Goal: Find specific page/section: Find specific page/section

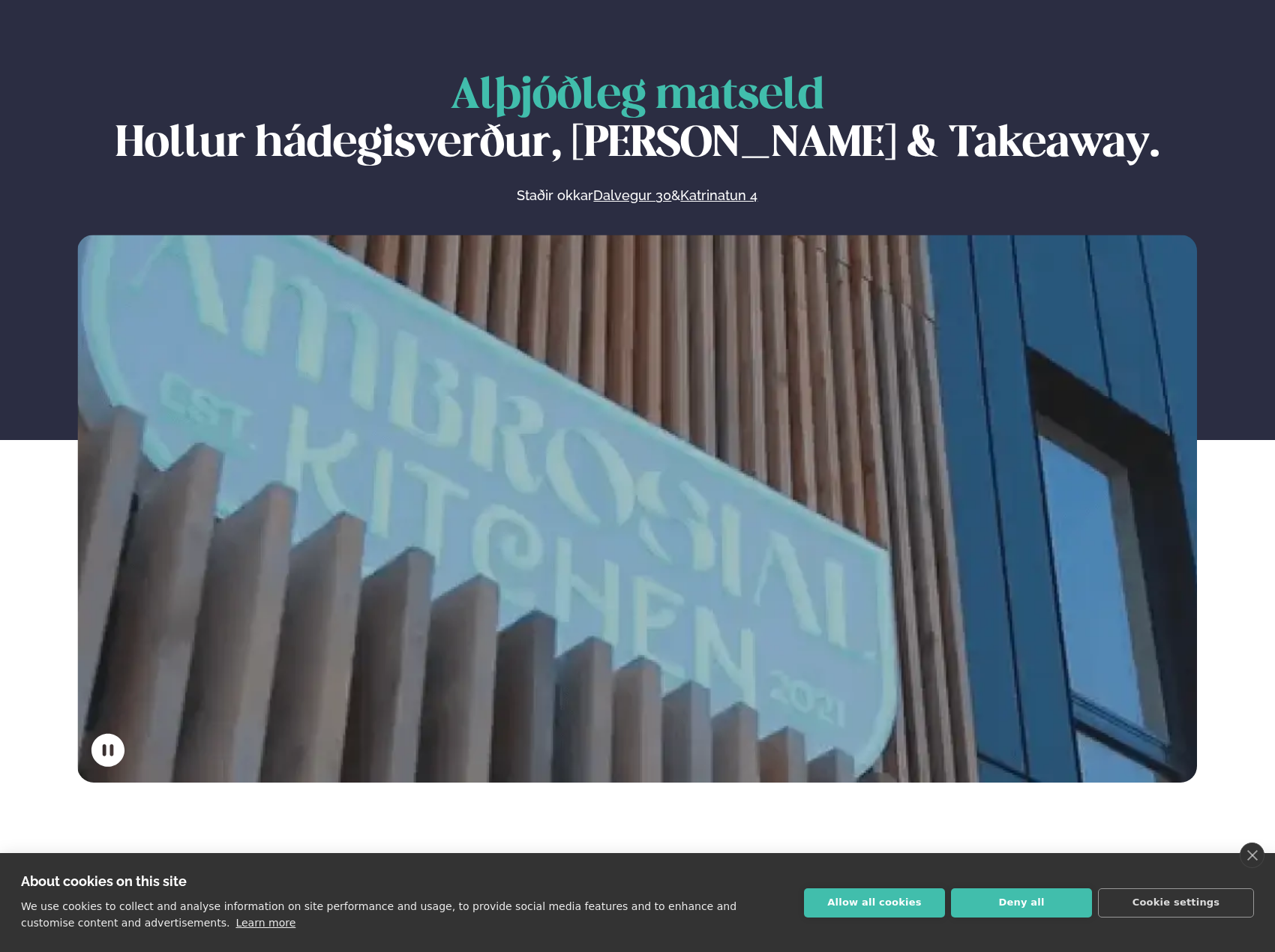
scroll to position [75, 0]
click at [990, 908] on button "Deny all" at bounding box center [1021, 903] width 141 height 29
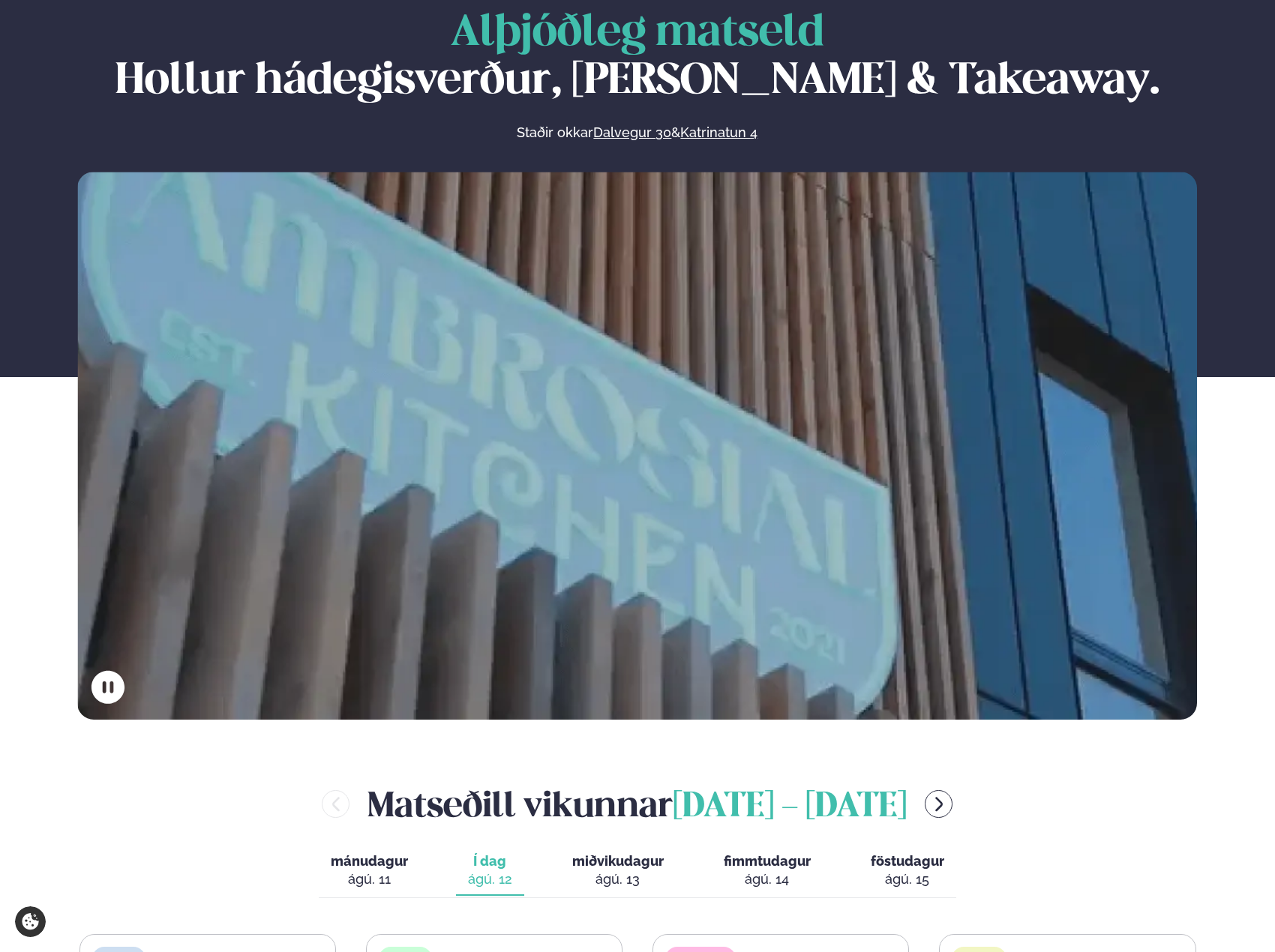
scroll to position [174, 0]
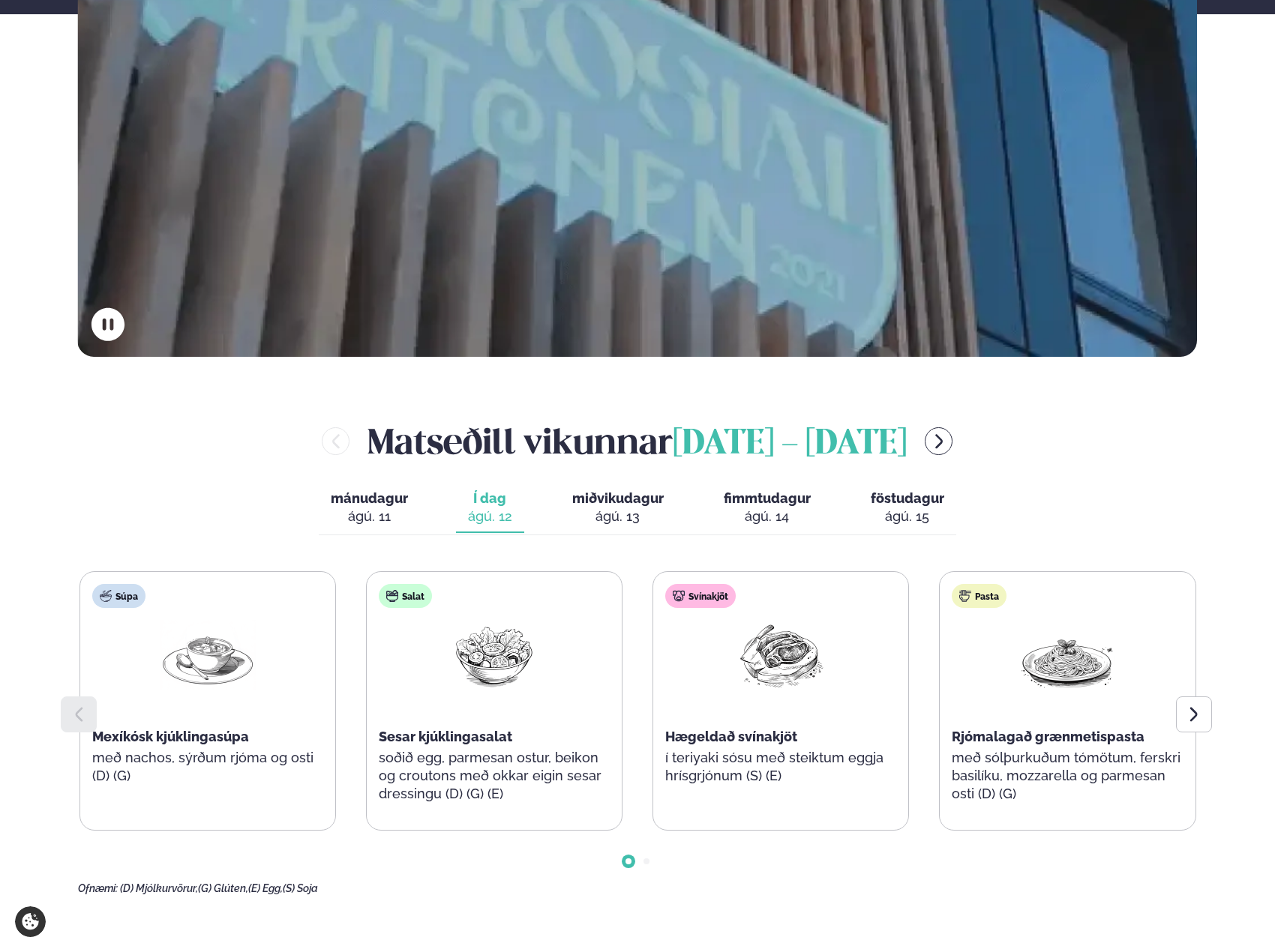
click at [401, 505] on span "mánudagur" at bounding box center [369, 498] width 77 height 16
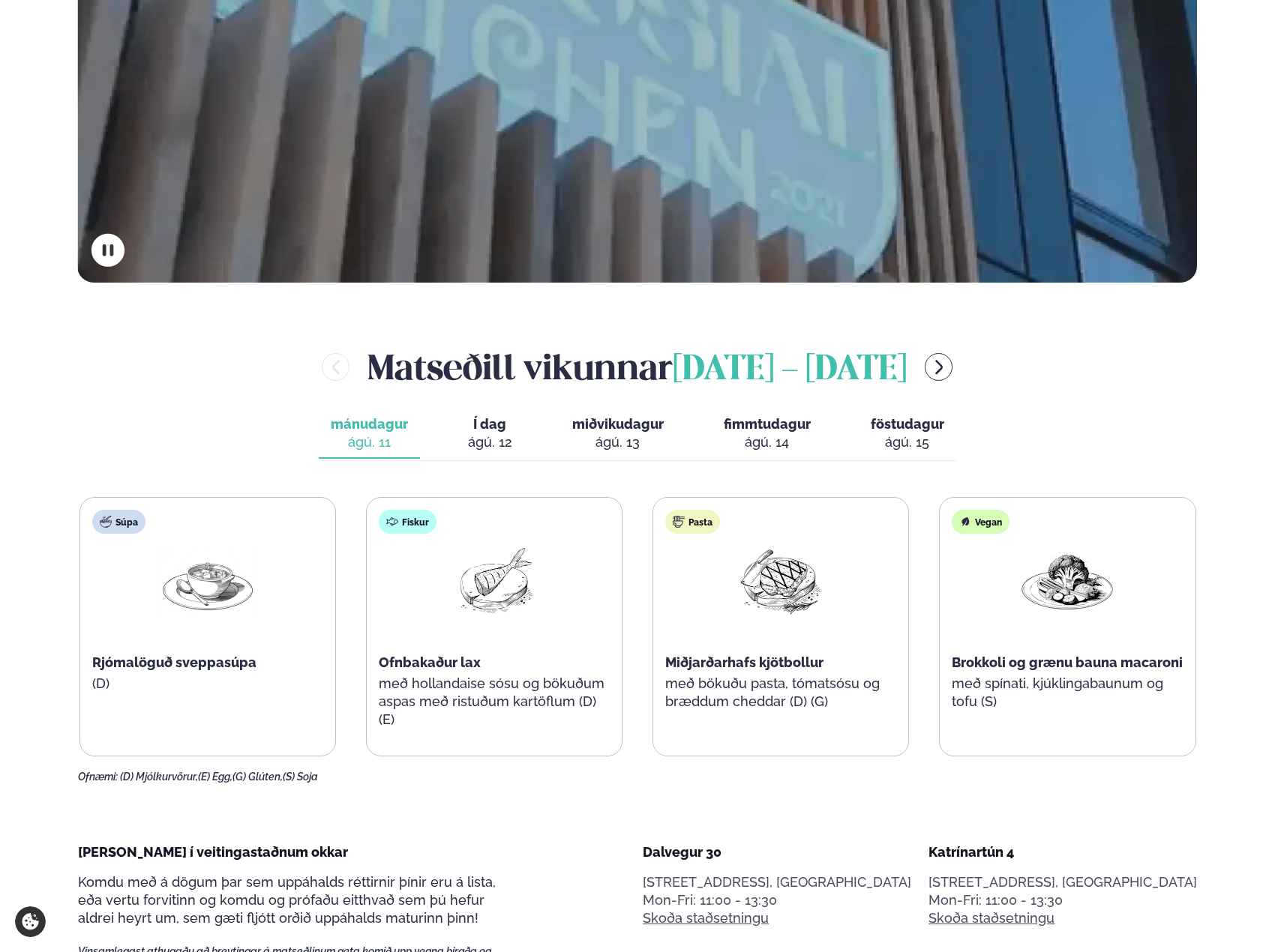
scroll to position [575, 0]
click at [506, 428] on span "Í dag" at bounding box center [490, 423] width 45 height 18
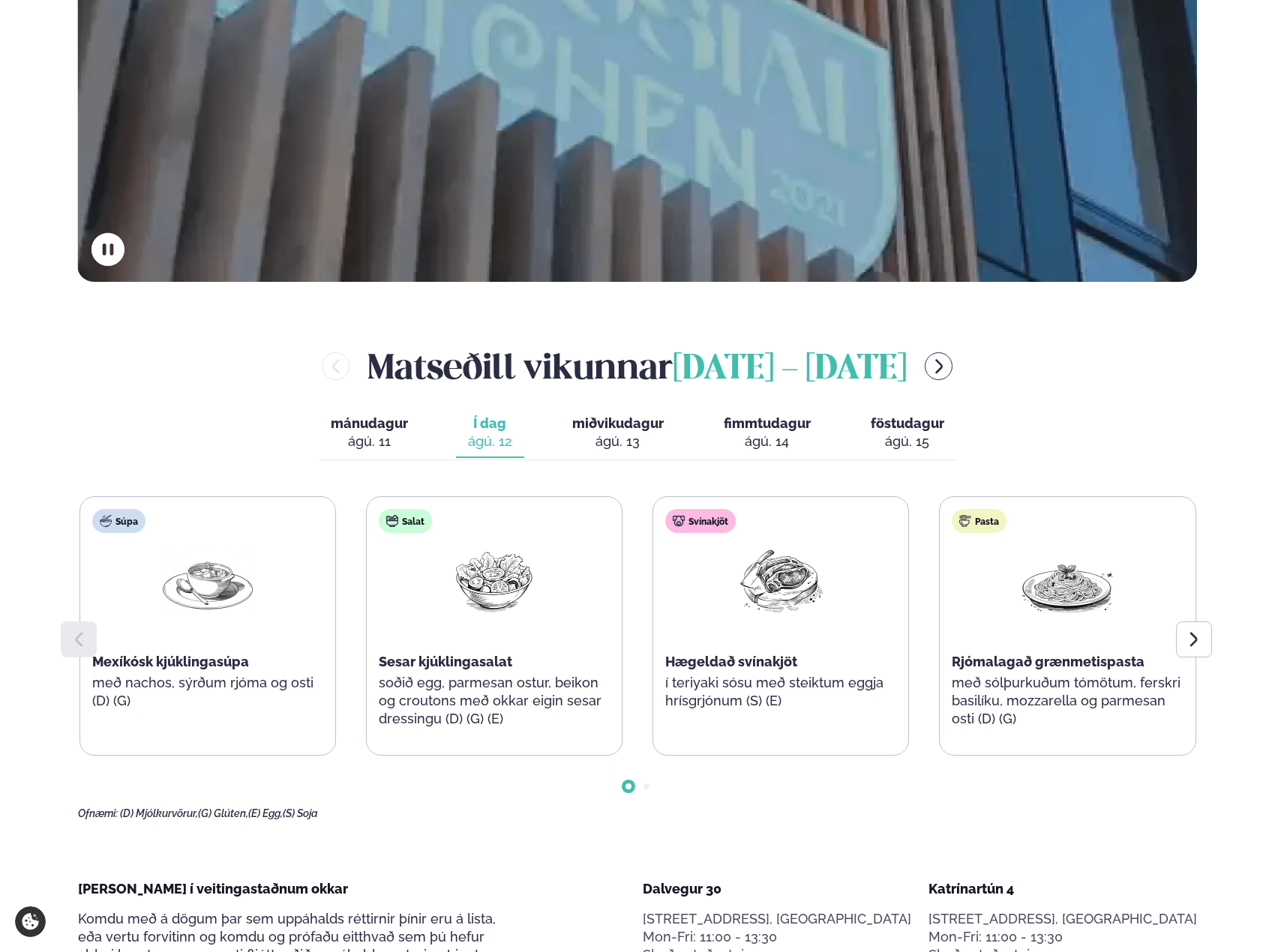
click at [379, 436] on div "ágú. 11" at bounding box center [369, 441] width 77 height 18
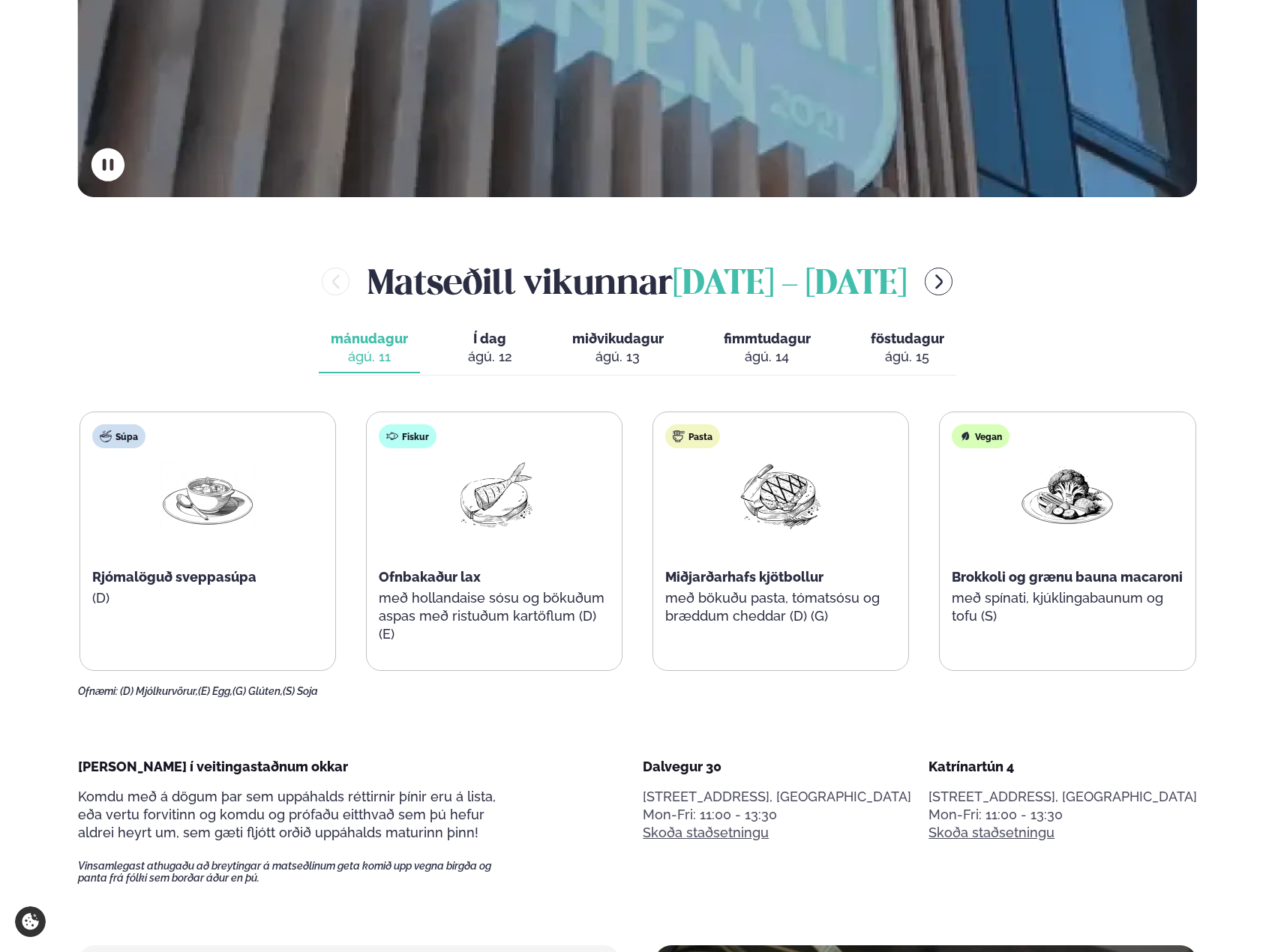
scroll to position [675, 0]
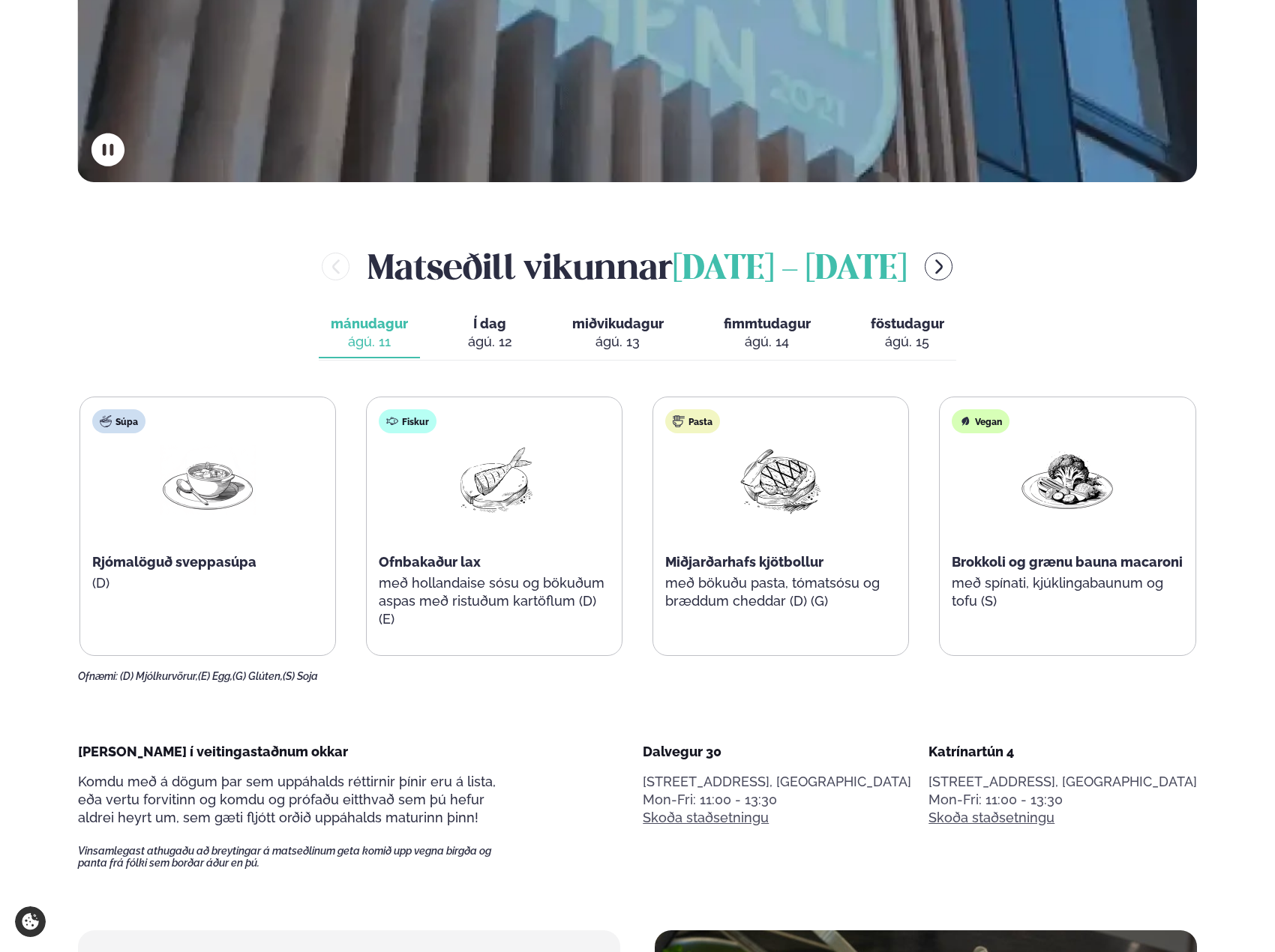
click at [481, 327] on span "Í dag" at bounding box center [490, 323] width 45 height 18
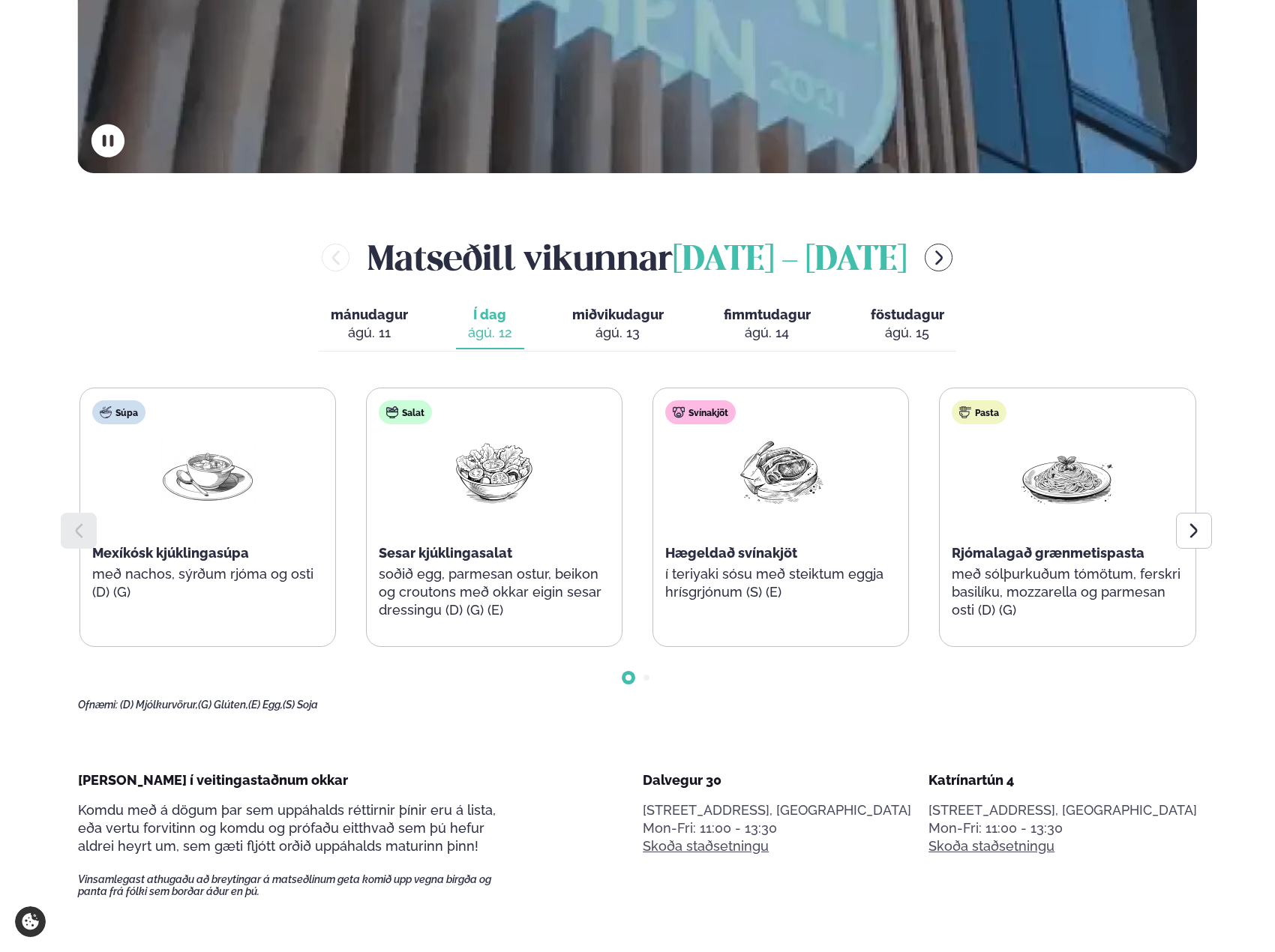
scroll to position [699, 0]
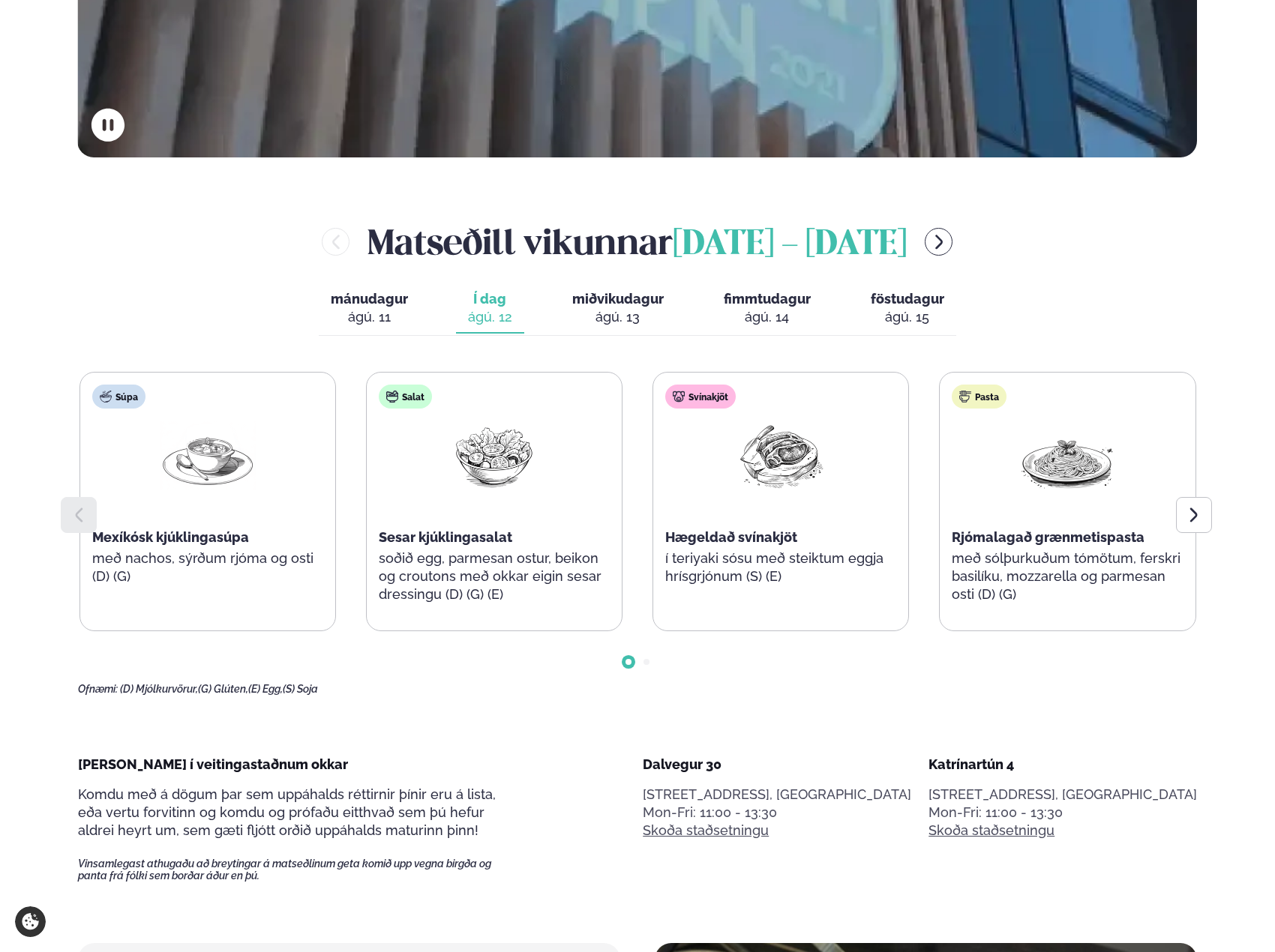
click at [616, 308] on div "ágú. 13" at bounding box center [618, 317] width 92 height 18
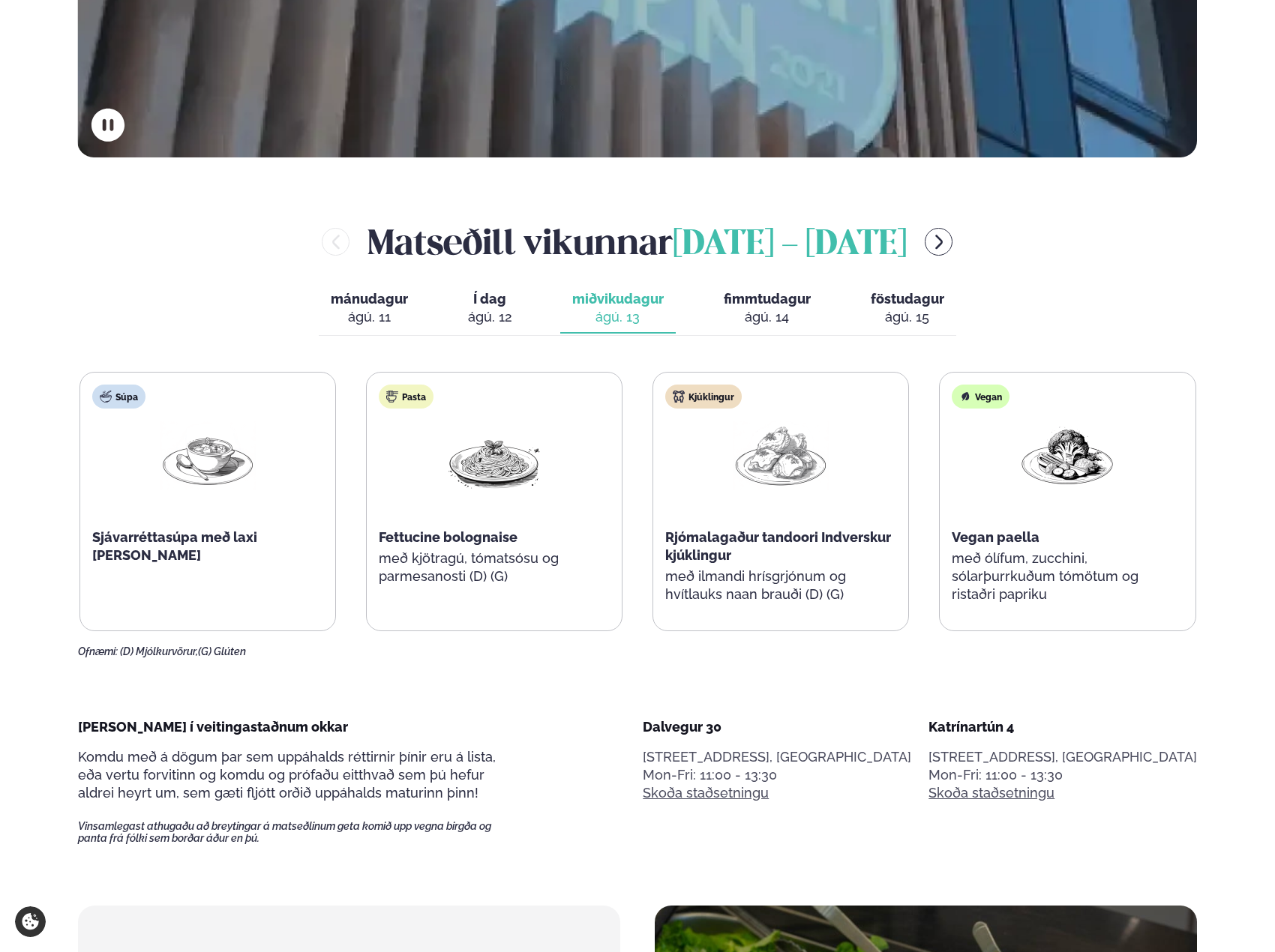
click at [743, 315] on div "ágú. 14" at bounding box center [767, 317] width 87 height 18
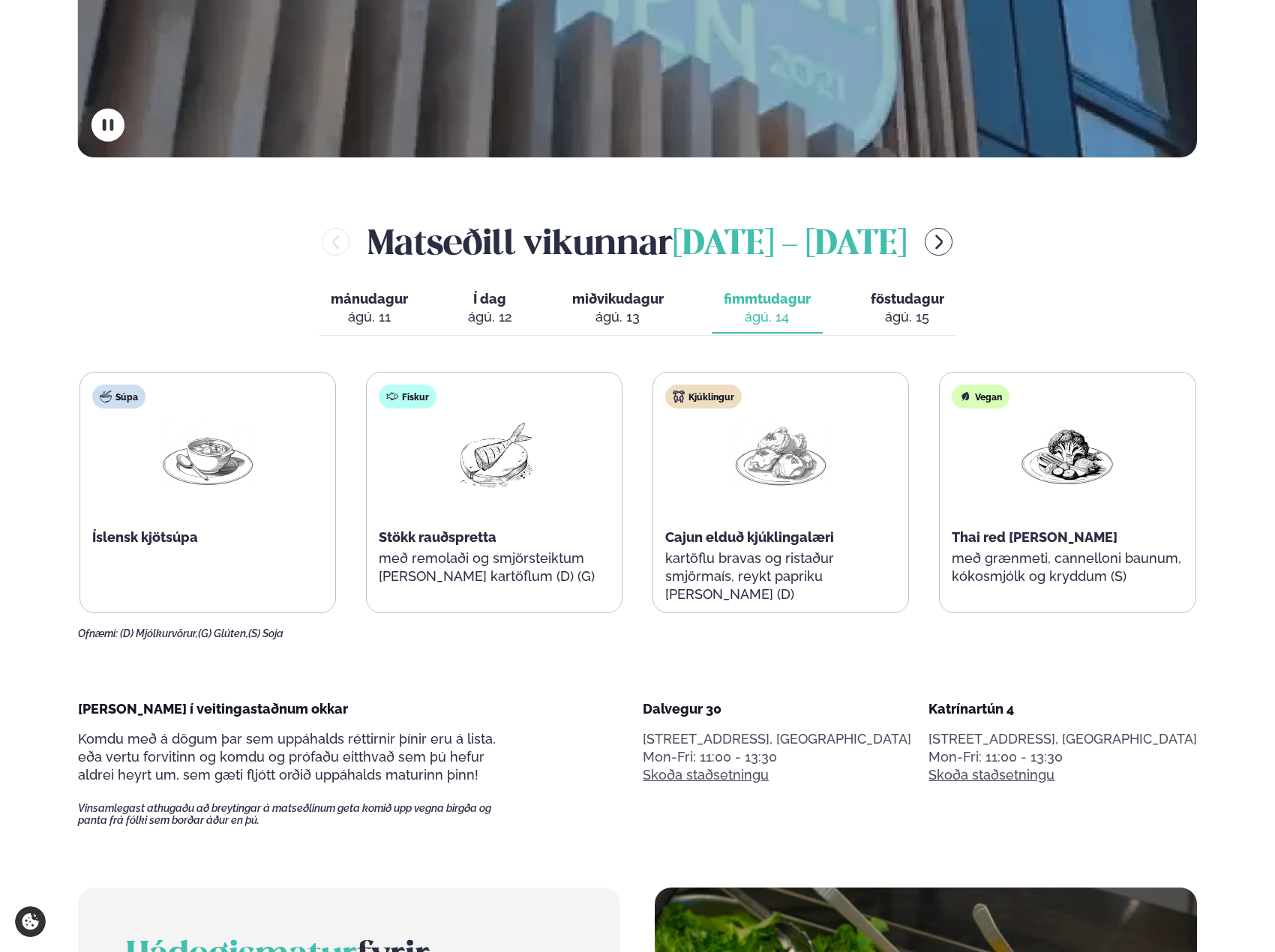
click at [899, 315] on div "ágú. 15" at bounding box center [907, 317] width 73 height 18
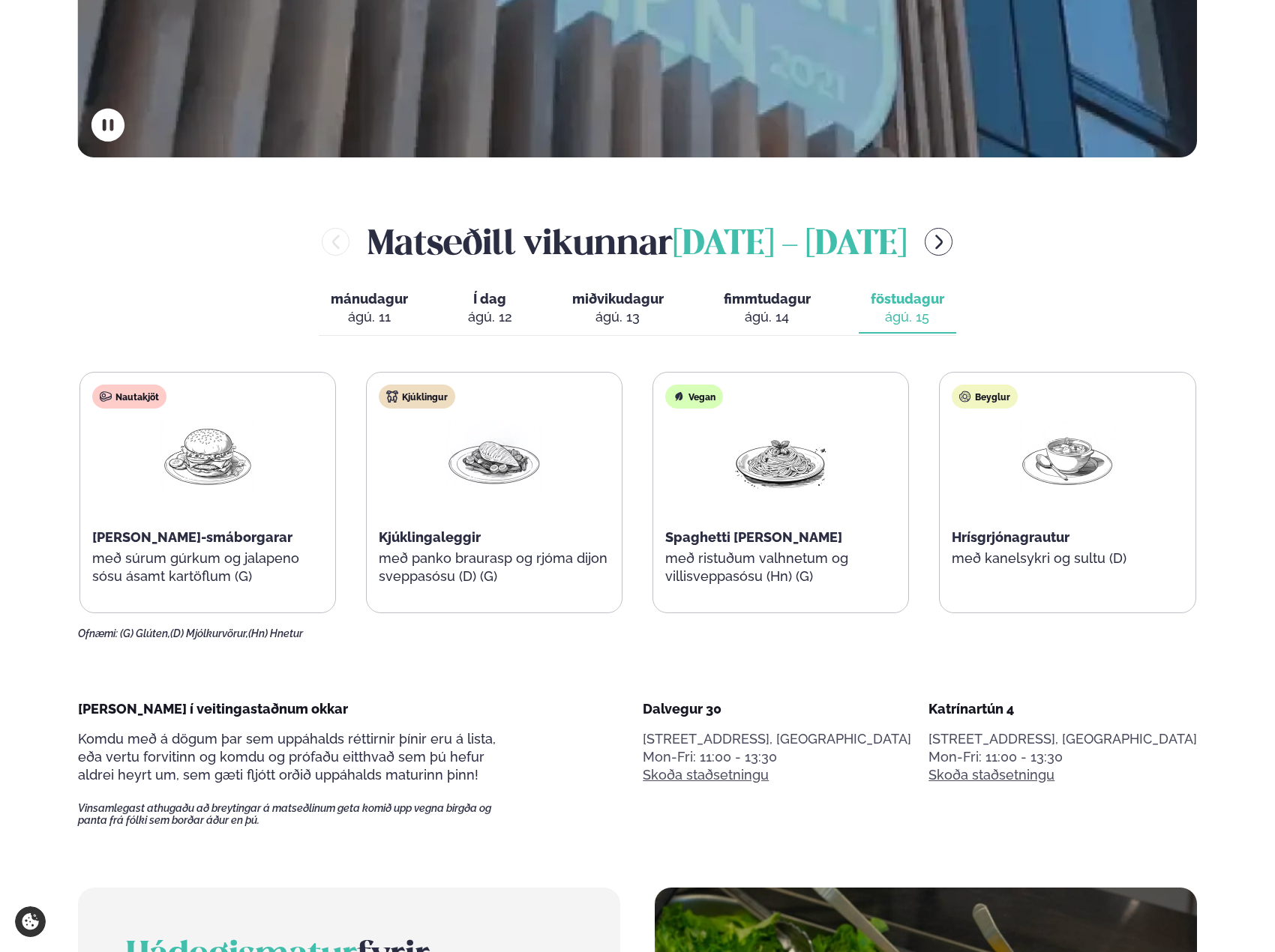
click at [474, 296] on span "Í dag" at bounding box center [490, 299] width 45 height 18
